Goal: Task Accomplishment & Management: Use online tool/utility

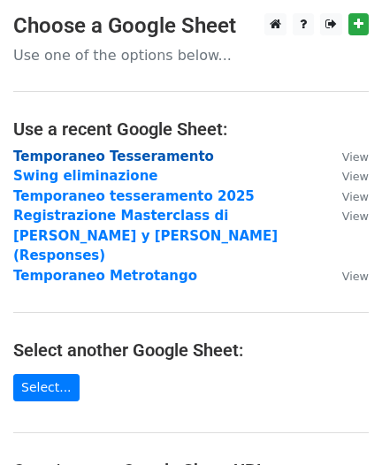
click at [90, 155] on strong "Temporaneo Tesseramento" at bounding box center [113, 156] width 201 height 16
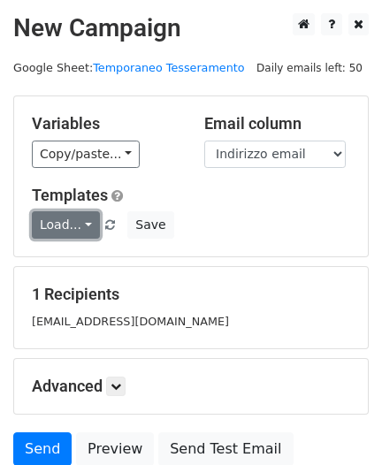
click at [66, 224] on link "Load..." at bounding box center [66, 224] width 68 height 27
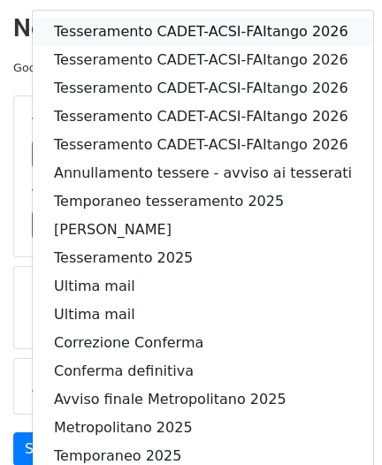
click at [175, 30] on link "Tesseramento CADET-ACSI-FAItango 2026" at bounding box center [203, 32] width 340 height 28
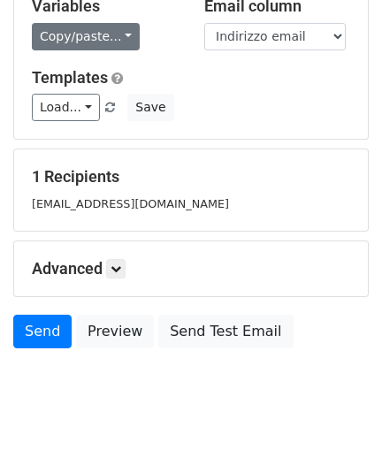
scroll to position [148, 0]
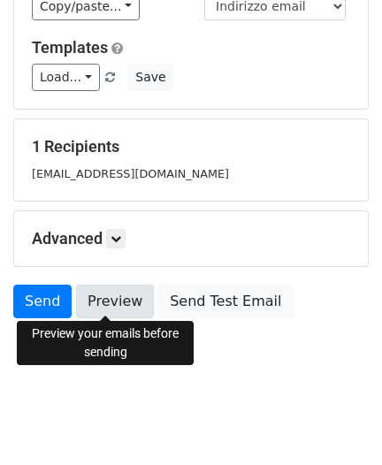
click at [95, 300] on link "Preview" at bounding box center [115, 301] width 78 height 34
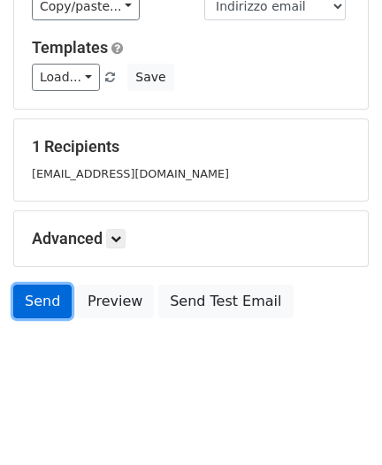
click at [33, 297] on link "Send" at bounding box center [42, 301] width 58 height 34
